Goal: Information Seeking & Learning: Find specific fact

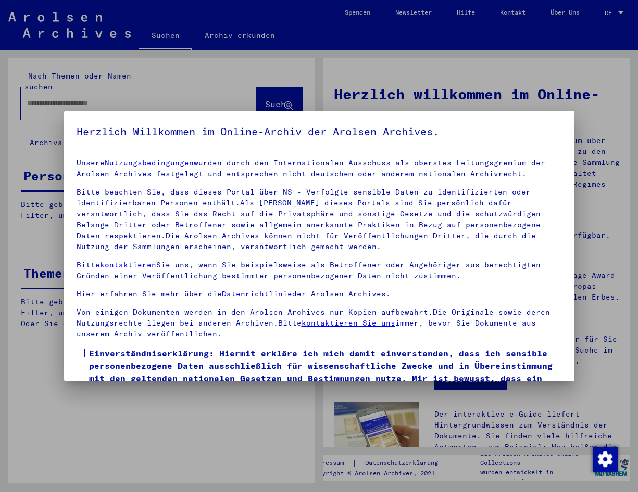
click at [80, 354] on span at bounding box center [81, 353] width 8 height 8
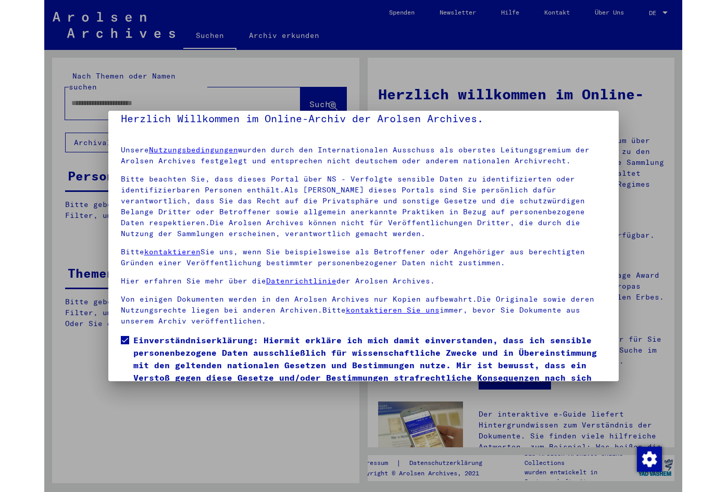
scroll to position [52, 0]
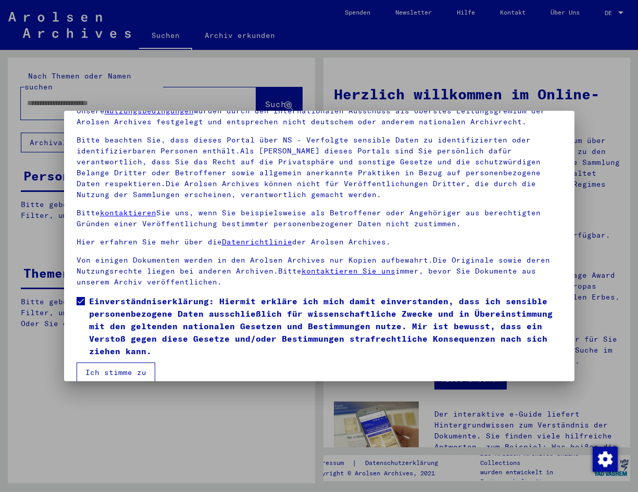
drag, startPoint x: 120, startPoint y: 375, endPoint x: 122, endPoint y: 354, distance: 20.9
click at [120, 374] on button "Ich stimme zu" at bounding box center [116, 373] width 79 height 20
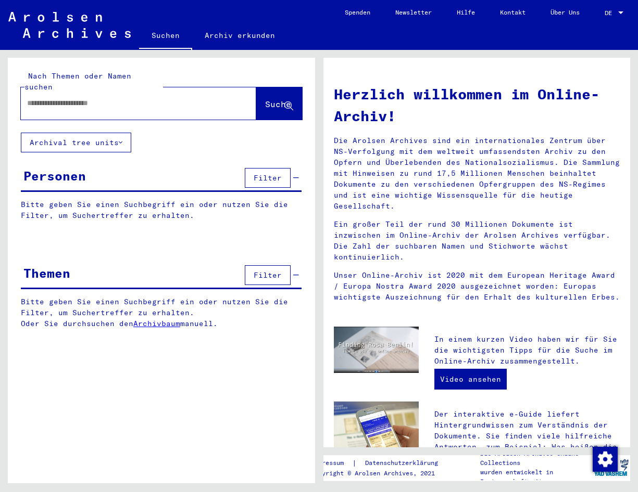
click at [42, 98] on input "text" at bounding box center [126, 103] width 198 height 11
type input "**********"
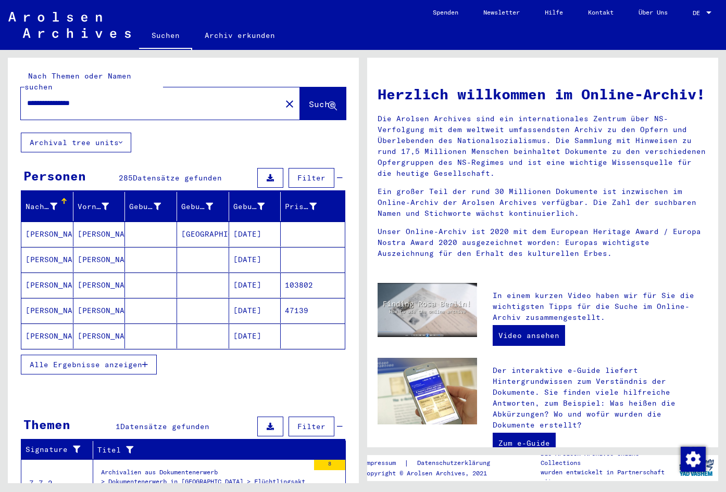
click at [148, 361] on icon "button" at bounding box center [145, 364] width 6 height 7
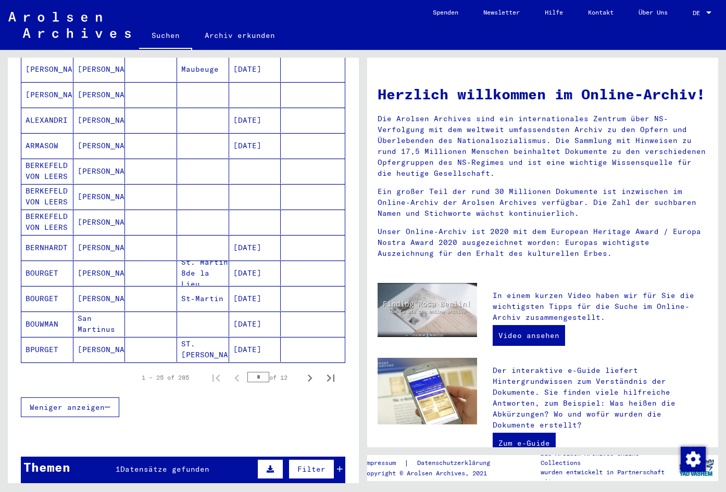
scroll to position [520, 0]
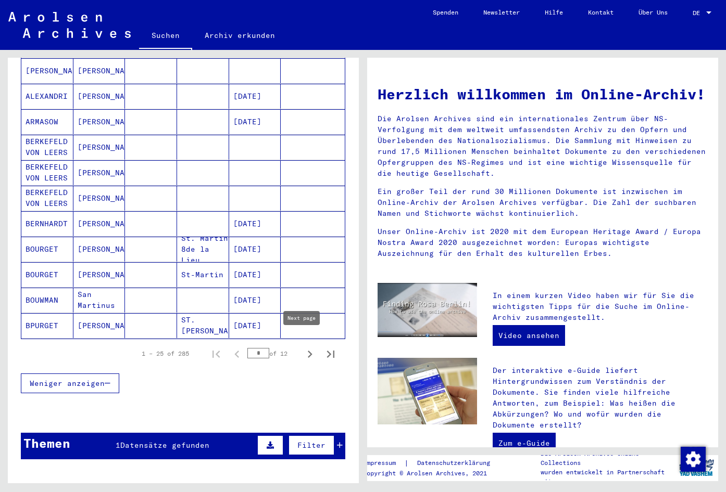
click at [302, 347] on icon "Next page" at bounding box center [309, 354] width 15 height 15
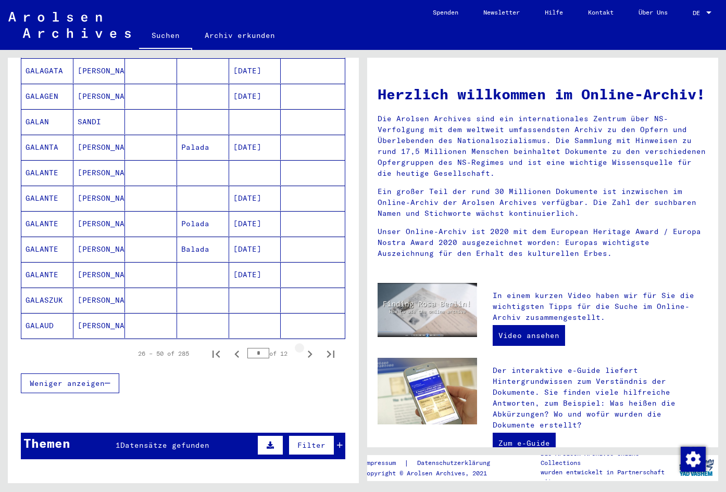
click at [302, 347] on icon "Next page" at bounding box center [309, 354] width 15 height 15
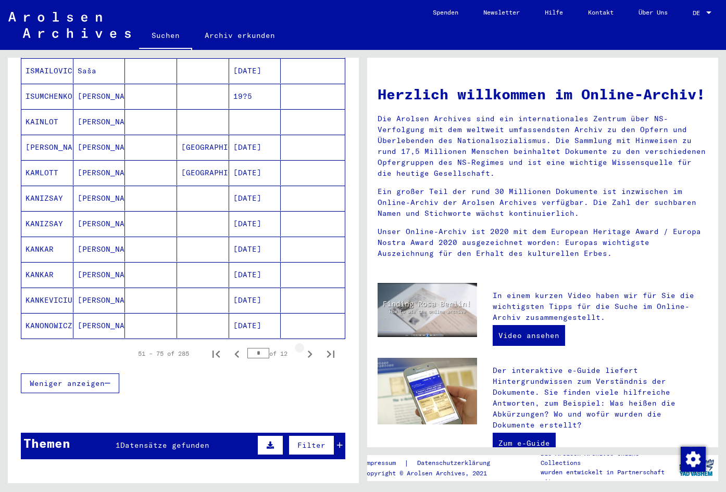
click at [302, 347] on icon "Next page" at bounding box center [309, 354] width 15 height 15
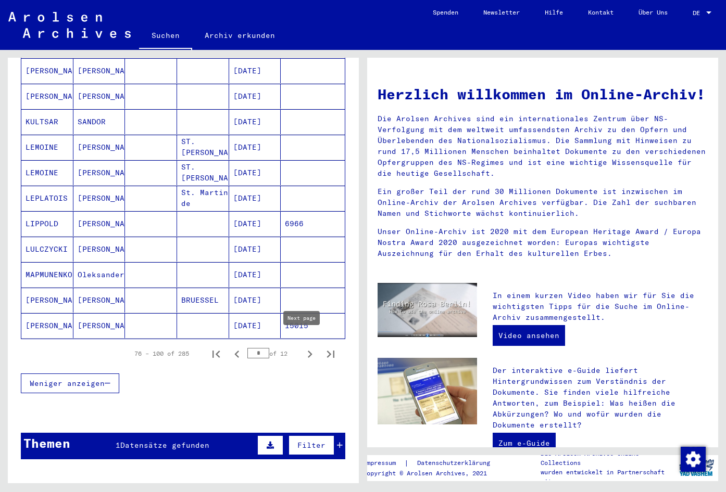
click at [302, 347] on icon "Next page" at bounding box center [309, 354] width 15 height 15
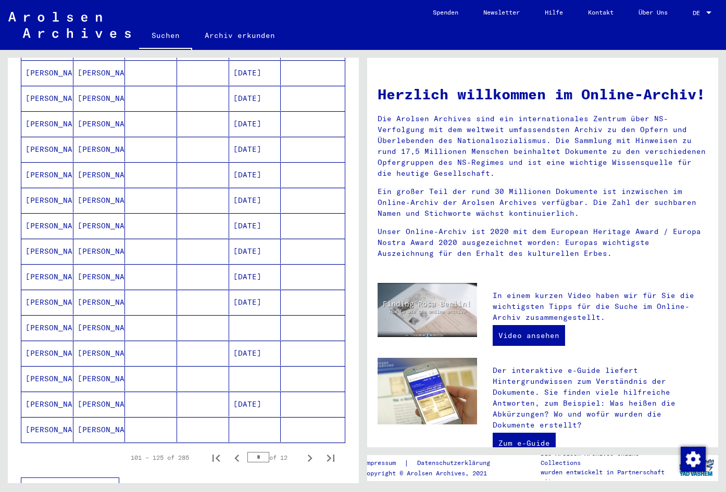
scroll to position [468, 0]
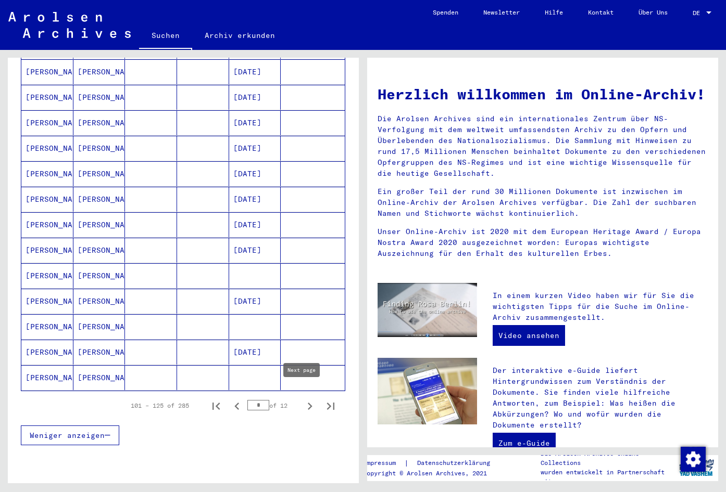
click at [302, 399] on icon "Next page" at bounding box center [309, 406] width 15 height 15
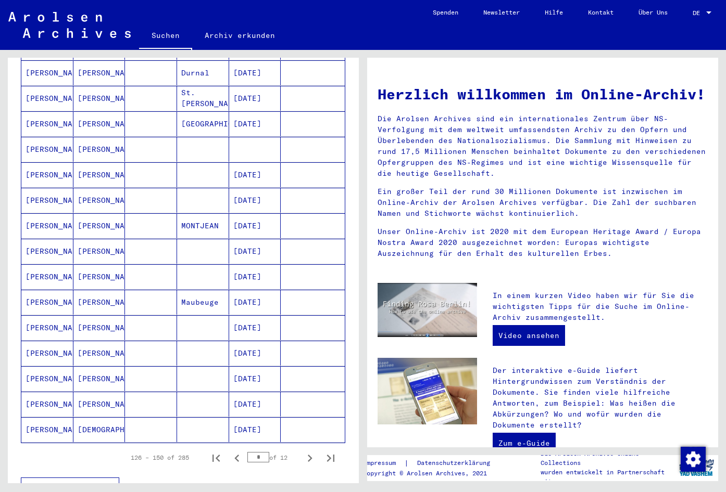
scroll to position [520, 0]
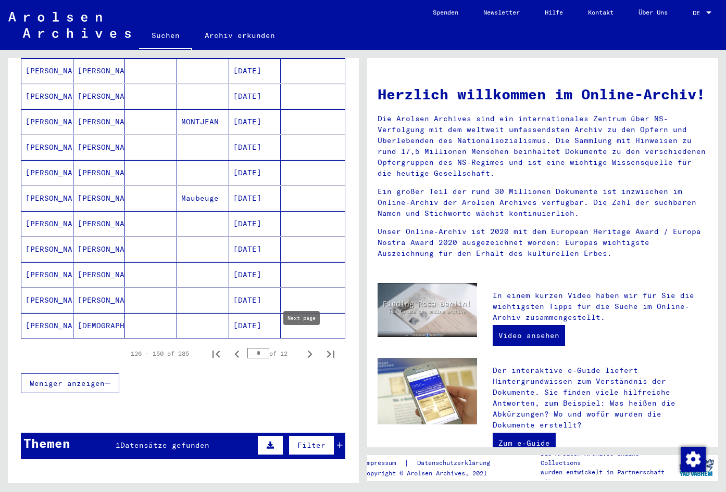
click at [302, 347] on icon "Next page" at bounding box center [309, 354] width 15 height 15
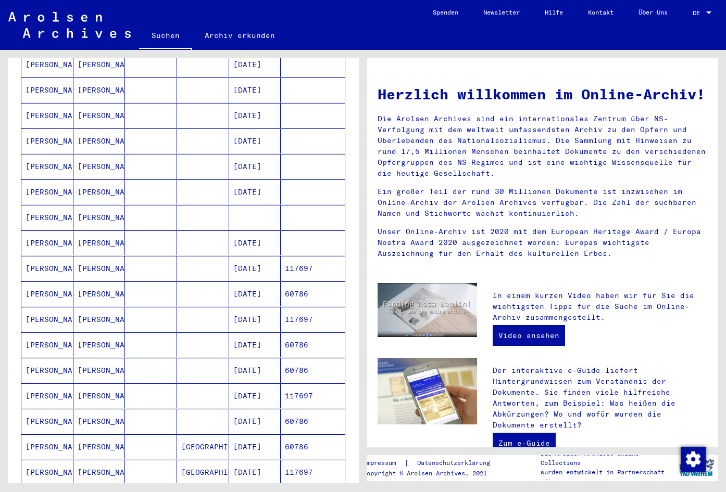
scroll to position [468, 0]
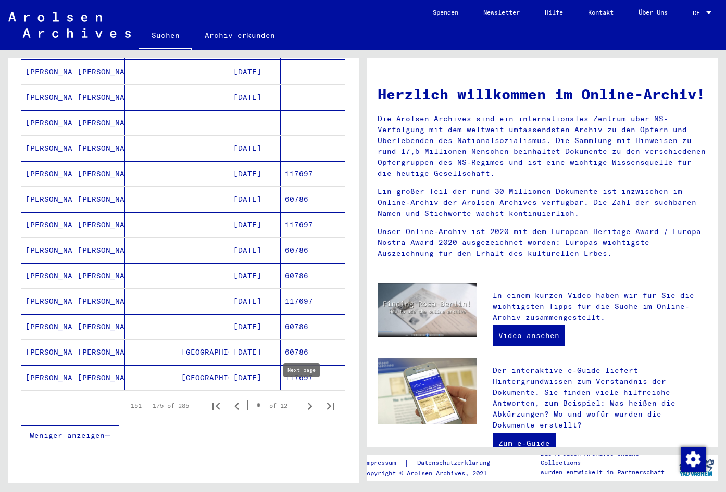
click at [302, 399] on icon "Next page" at bounding box center [309, 406] width 15 height 15
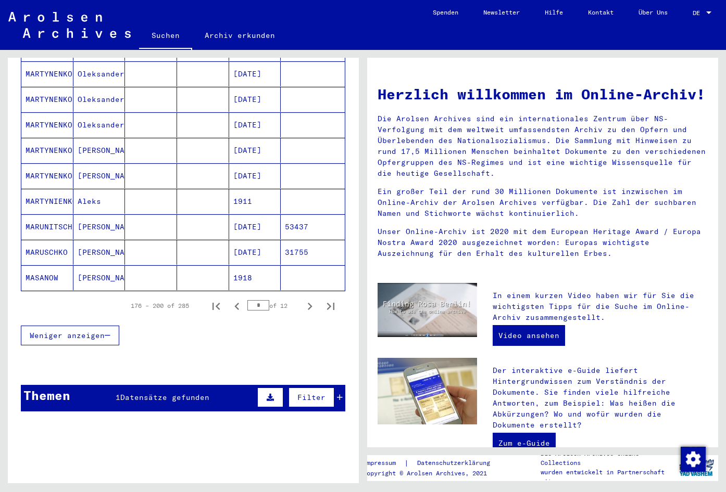
scroll to position [573, 0]
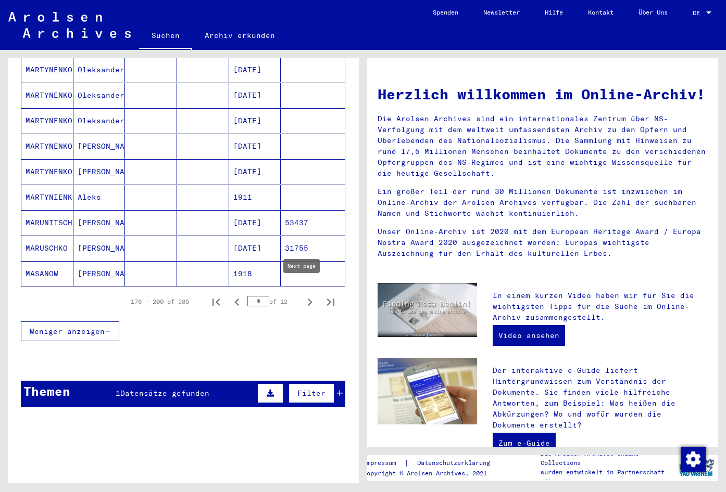
click at [302, 296] on icon "Next page" at bounding box center [309, 302] width 15 height 15
type input "*"
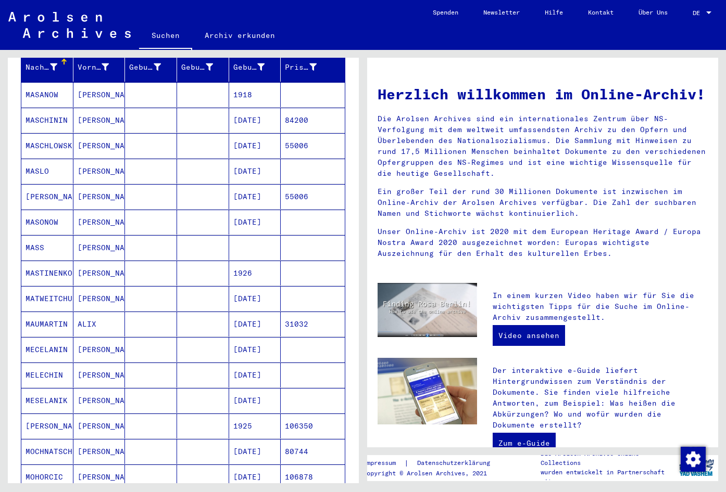
scroll to position [104, 0]
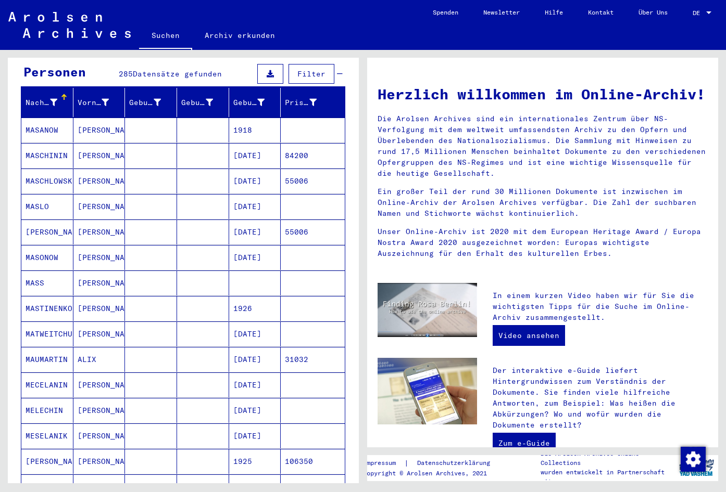
click at [463, 78] on div "Herzlich willkommen im Online-Archiv! Die Arolsen Archives sind ein internation…" at bounding box center [543, 169] width 346 height 193
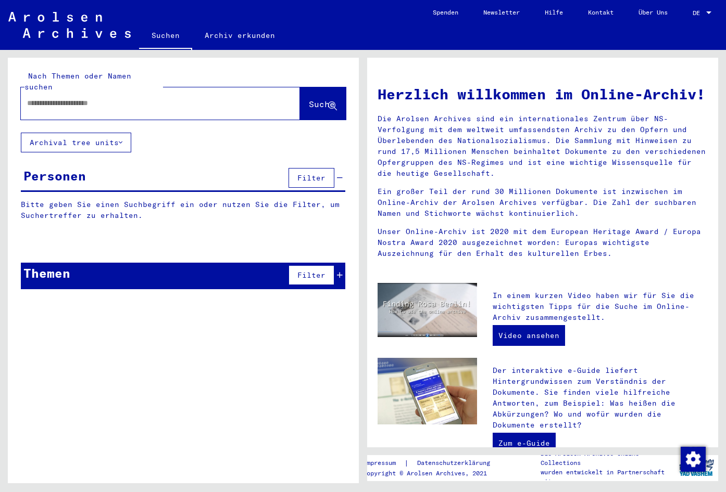
click at [35, 98] on input "text" at bounding box center [148, 103] width 242 height 11
type input "**********"
click at [300, 90] on button "Suche" at bounding box center [323, 103] width 46 height 32
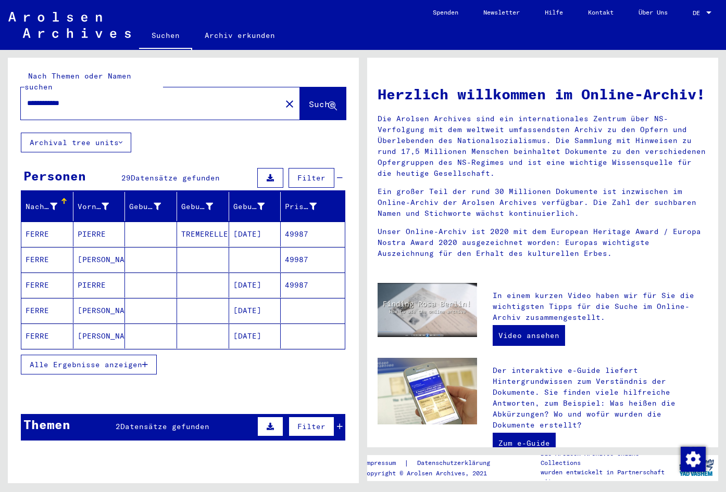
click at [148, 355] on button "Alle Ergebnisse anzeigen" at bounding box center [89, 365] width 136 height 20
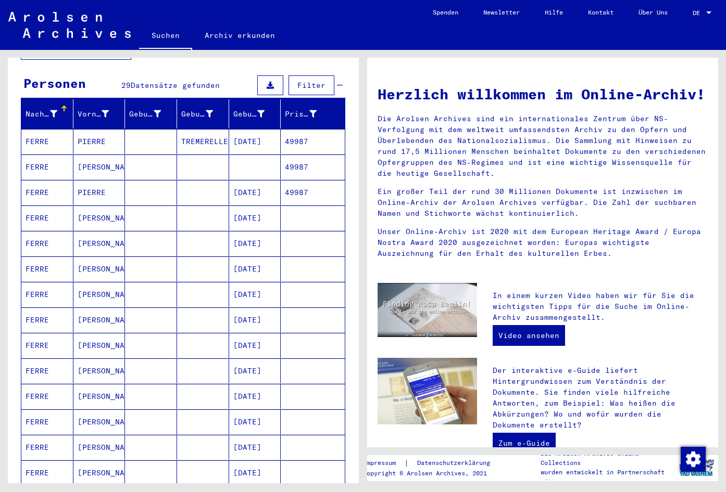
scroll to position [104, 0]
